Goal: Obtain resource: Download file/media

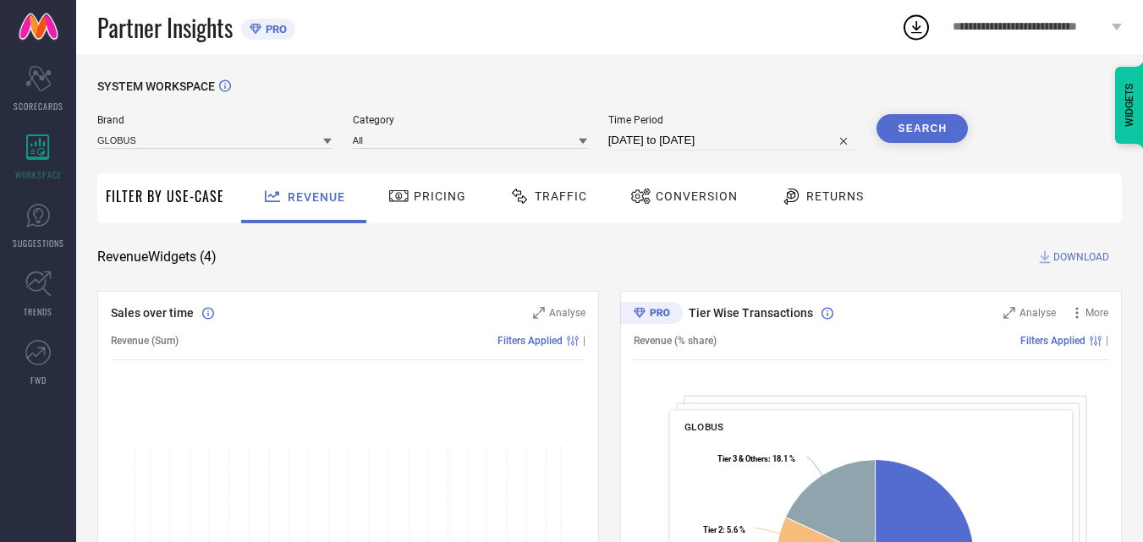
click at [673, 193] on span "Conversion" at bounding box center [697, 197] width 82 height 14
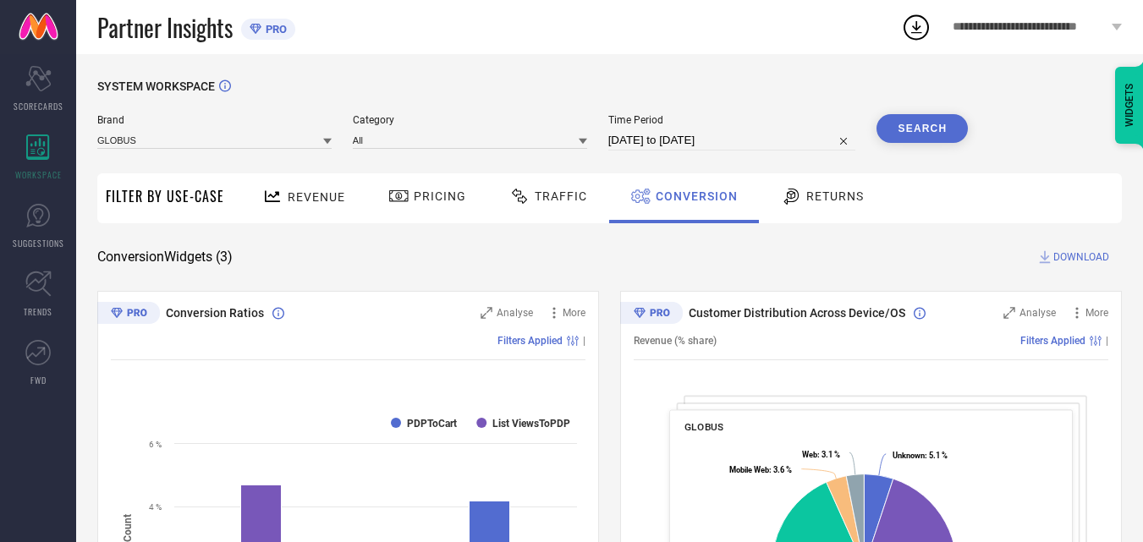
select select "8"
select select "2025"
select select "9"
select select "2025"
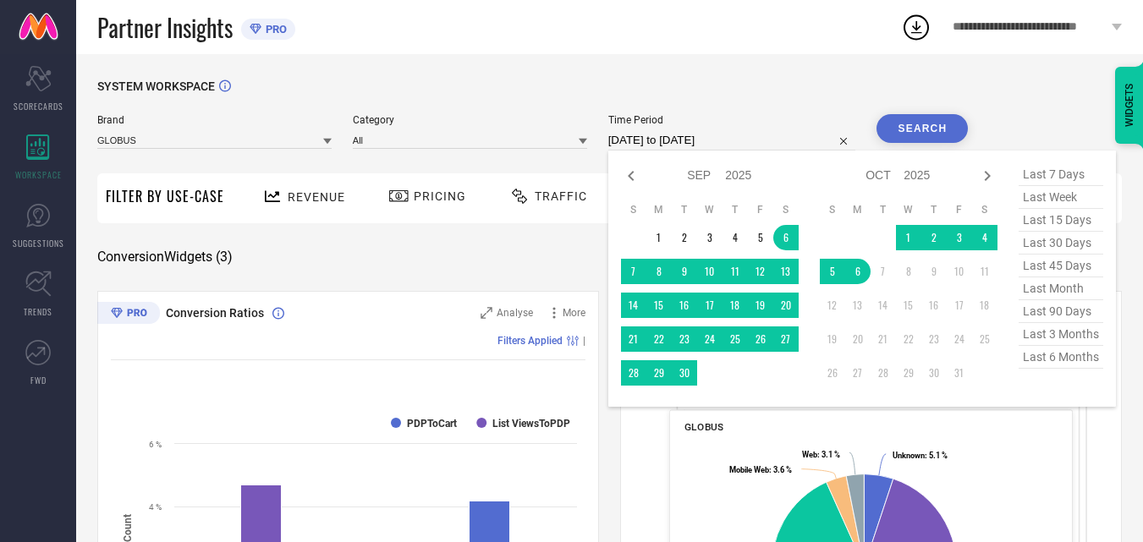
click at [699, 136] on input "[DATE] to [DATE]" at bounding box center [732, 140] width 248 height 20
click at [1046, 362] on span "last 6 months" at bounding box center [1061, 357] width 85 height 23
type input "[DATE] to [DATE]"
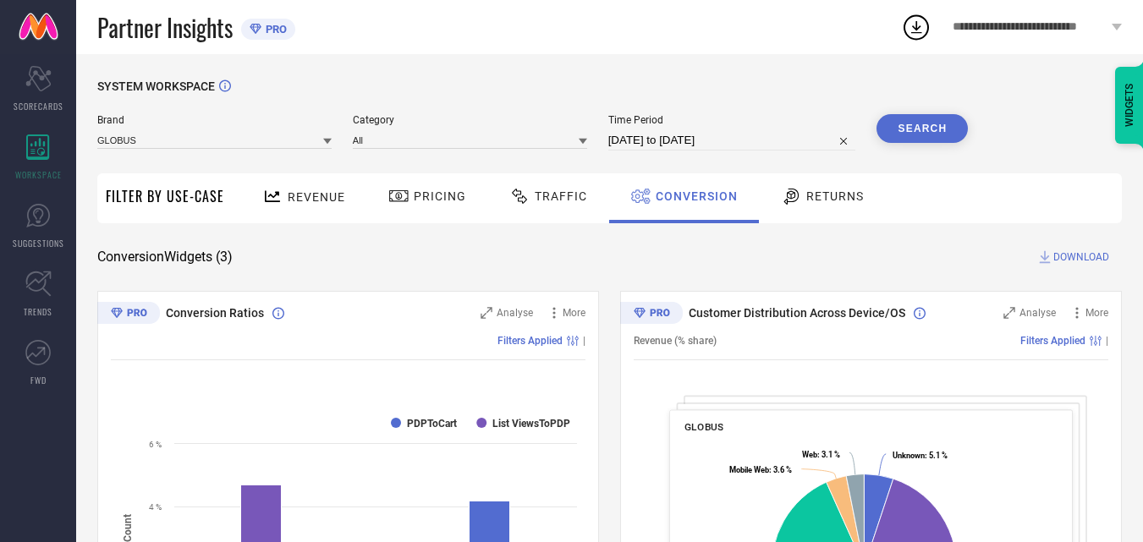
click at [926, 129] on button "Search" at bounding box center [922, 128] width 91 height 29
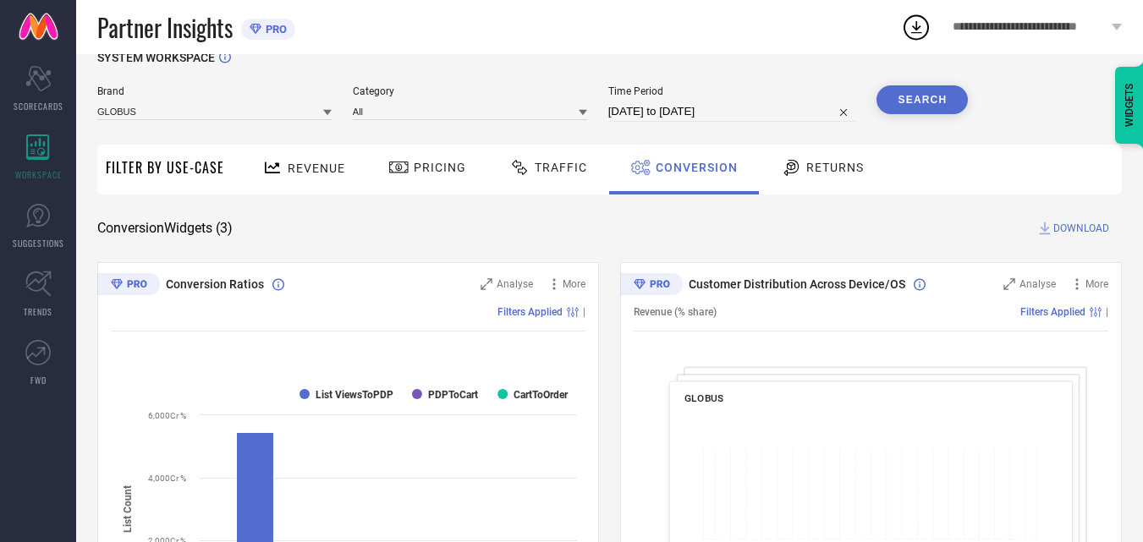
scroll to position [30, 0]
click at [1062, 233] on span "DOWNLOAD" at bounding box center [1081, 227] width 56 height 17
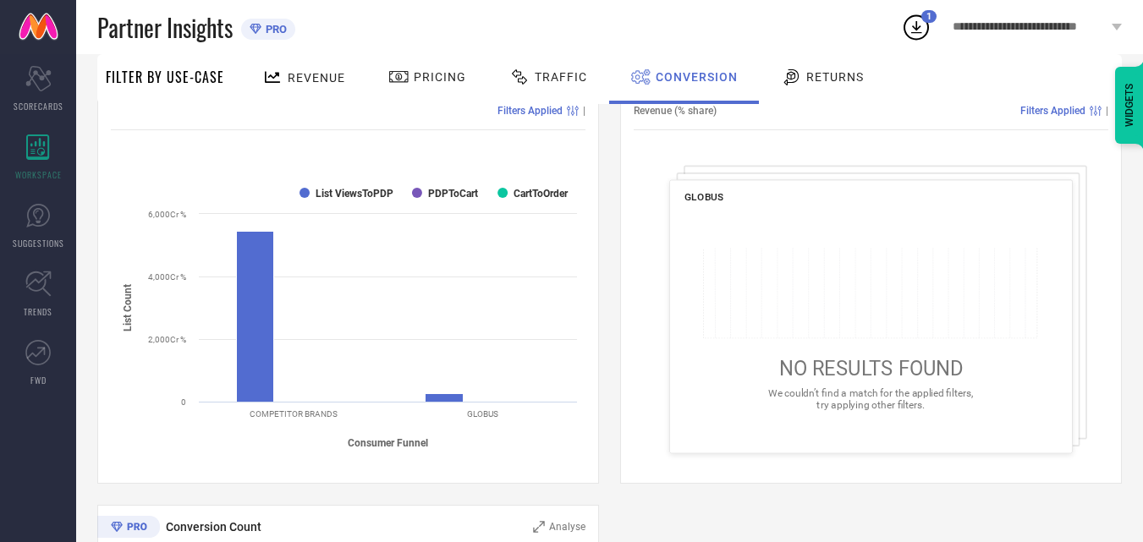
scroll to position [0, 0]
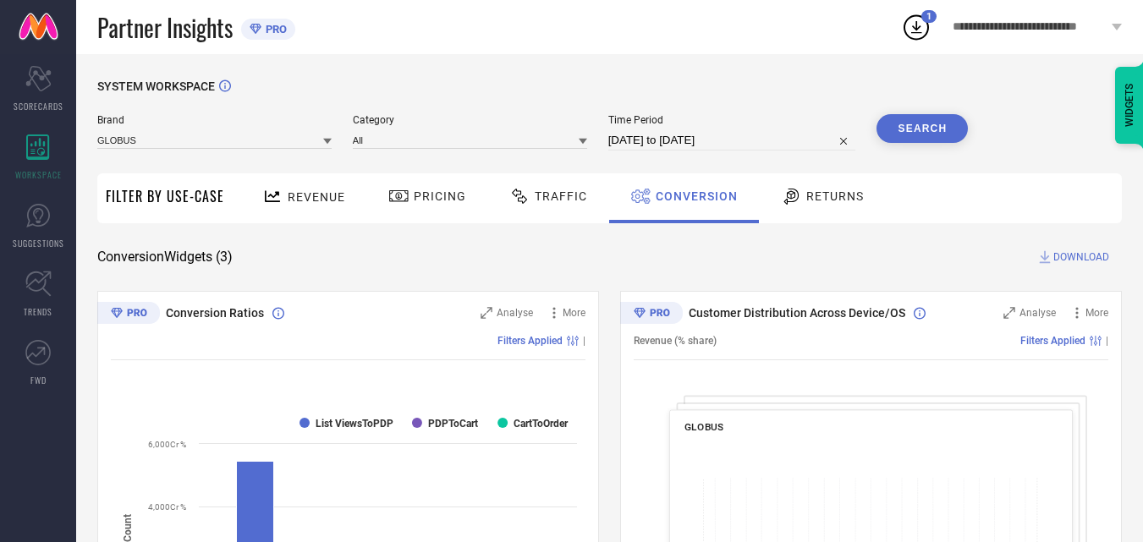
click at [909, 127] on button "Search" at bounding box center [922, 128] width 91 height 29
click at [1052, 258] on icon at bounding box center [1044, 257] width 17 height 17
click at [915, 25] on icon at bounding box center [916, 27] width 30 height 30
click at [828, 82] on div "SYSTEM WORKSPACE" at bounding box center [609, 97] width 1025 height 35
click at [905, 134] on button "Search" at bounding box center [922, 128] width 91 height 29
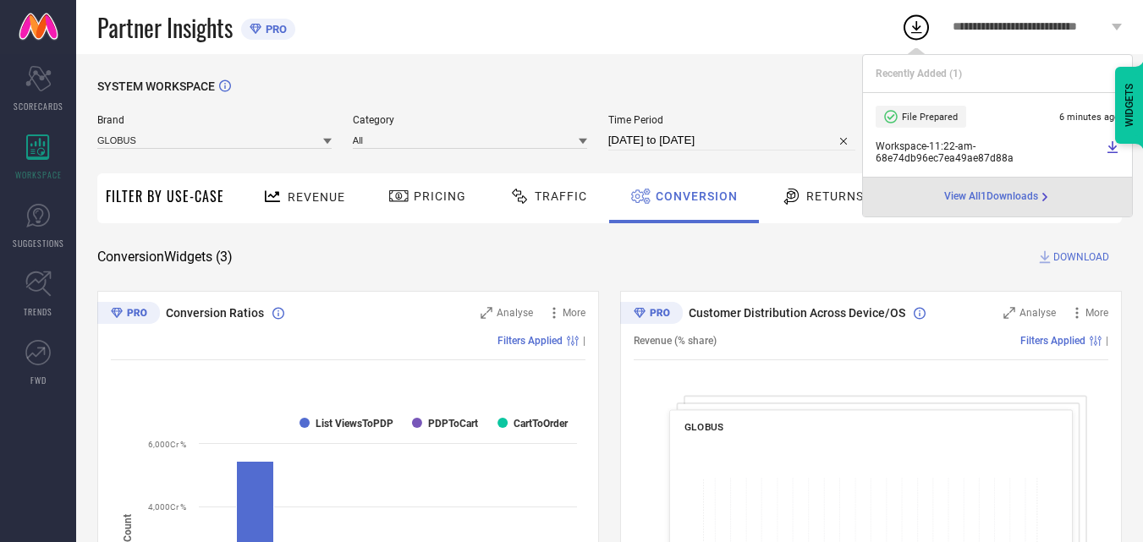
click at [992, 194] on span "View All 1 Downloads" at bounding box center [991, 197] width 94 height 14
